Goal: Task Accomplishment & Management: Manage account settings

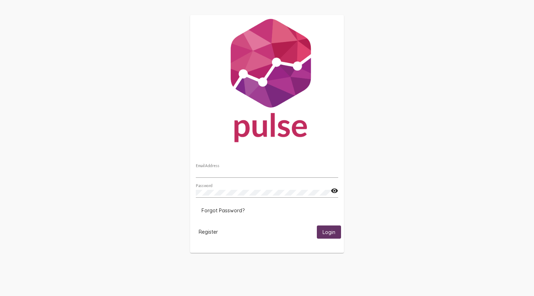
type input "[EMAIL_ADDRESS][DOMAIN_NAME]"
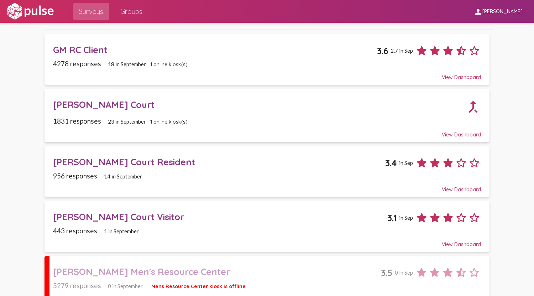
scroll to position [108, 0]
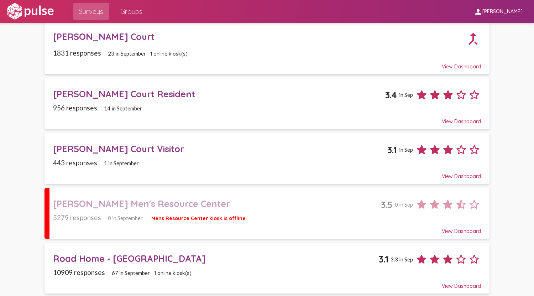
click at [193, 105] on div "956 responses 14 in September" at bounding box center [267, 108] width 428 height 8
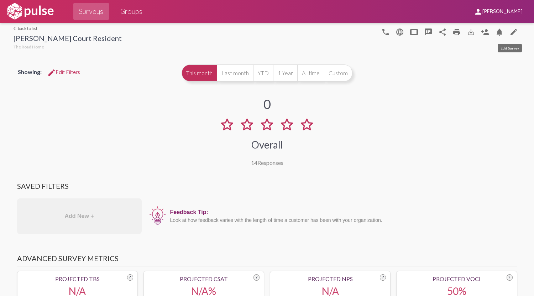
click at [510, 32] on mat-icon "edit" at bounding box center [514, 32] width 9 height 9
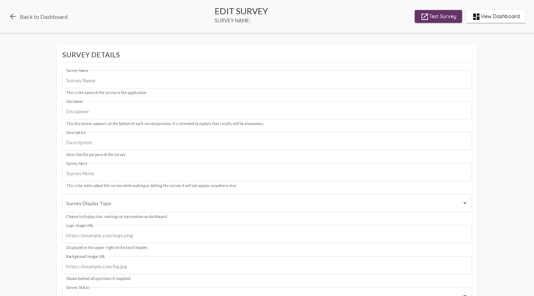
type input "[PERSON_NAME] Court Resident"
type input "This survey is for [PERSON_NAME][GEOGRAPHIC_DATA], we value your privacy, your …"
type input "#c12f5c"
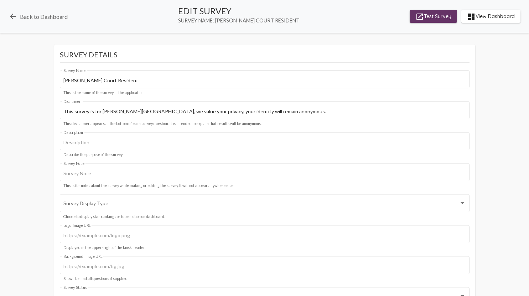
click at [431, 15] on span "launch Test Survey" at bounding box center [433, 16] width 36 height 13
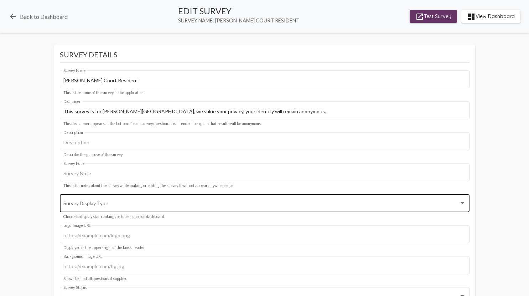
click at [463, 206] on div at bounding box center [462, 203] width 6 height 6
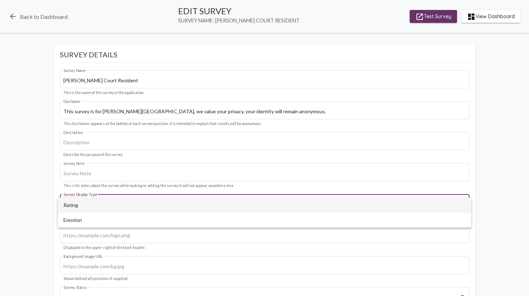
drag, startPoint x: 463, startPoint y: 206, endPoint x: 500, endPoint y: 205, distance: 37.1
click at [500, 205] on div at bounding box center [264, 148] width 529 height 296
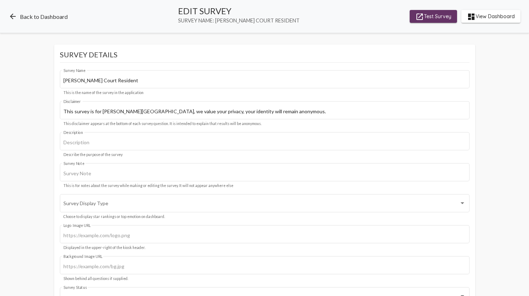
click at [46, 15] on link "arrow_back Back to Dashboard" at bounding box center [38, 16] width 59 height 9
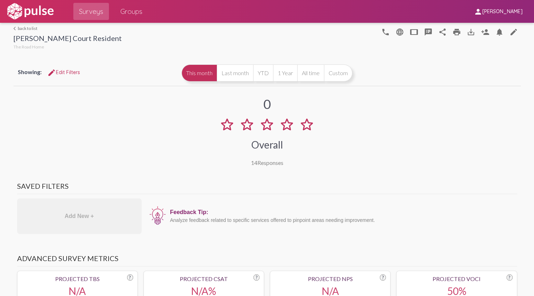
click at [34, 27] on link "arrow_back_ios back to list" at bounding box center [68, 28] width 108 height 5
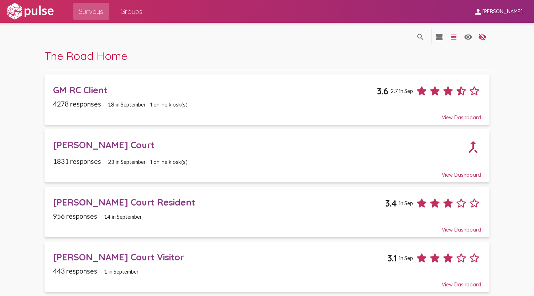
click at [81, 96] on div "GM RC Client 3.6 2.7 in Sep" at bounding box center [267, 88] width 428 height 19
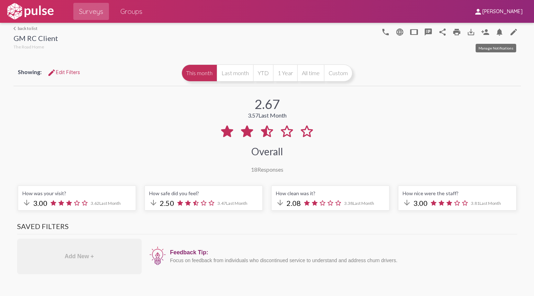
click at [495, 30] on mat-icon "notifications" at bounding box center [499, 32] width 9 height 9
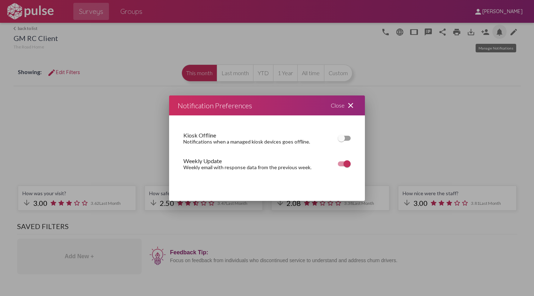
checkbox input "true"
click at [352, 105] on mat-icon "close" at bounding box center [351, 105] width 9 height 9
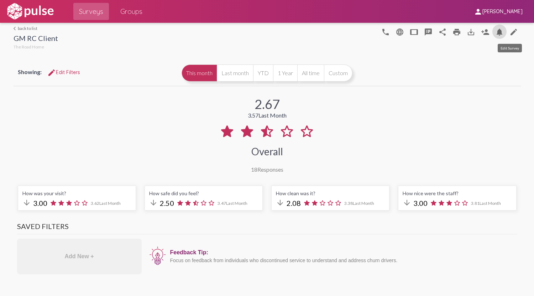
click at [510, 28] on mat-icon "edit" at bounding box center [514, 32] width 9 height 9
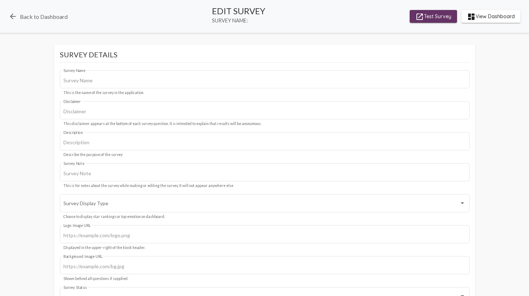
type input "GM RC Client"
type input "This survey is for [DEMOGRAPHIC_DATA] Community Services, we value your privacy…"
type input "#c12f5c"
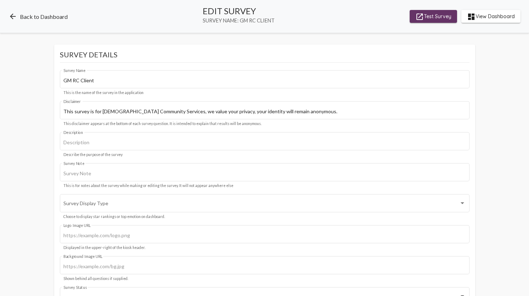
click at [35, 13] on link "arrow_back Back to Dashboard" at bounding box center [38, 16] width 59 height 9
